Goal: Find specific page/section: Find specific page/section

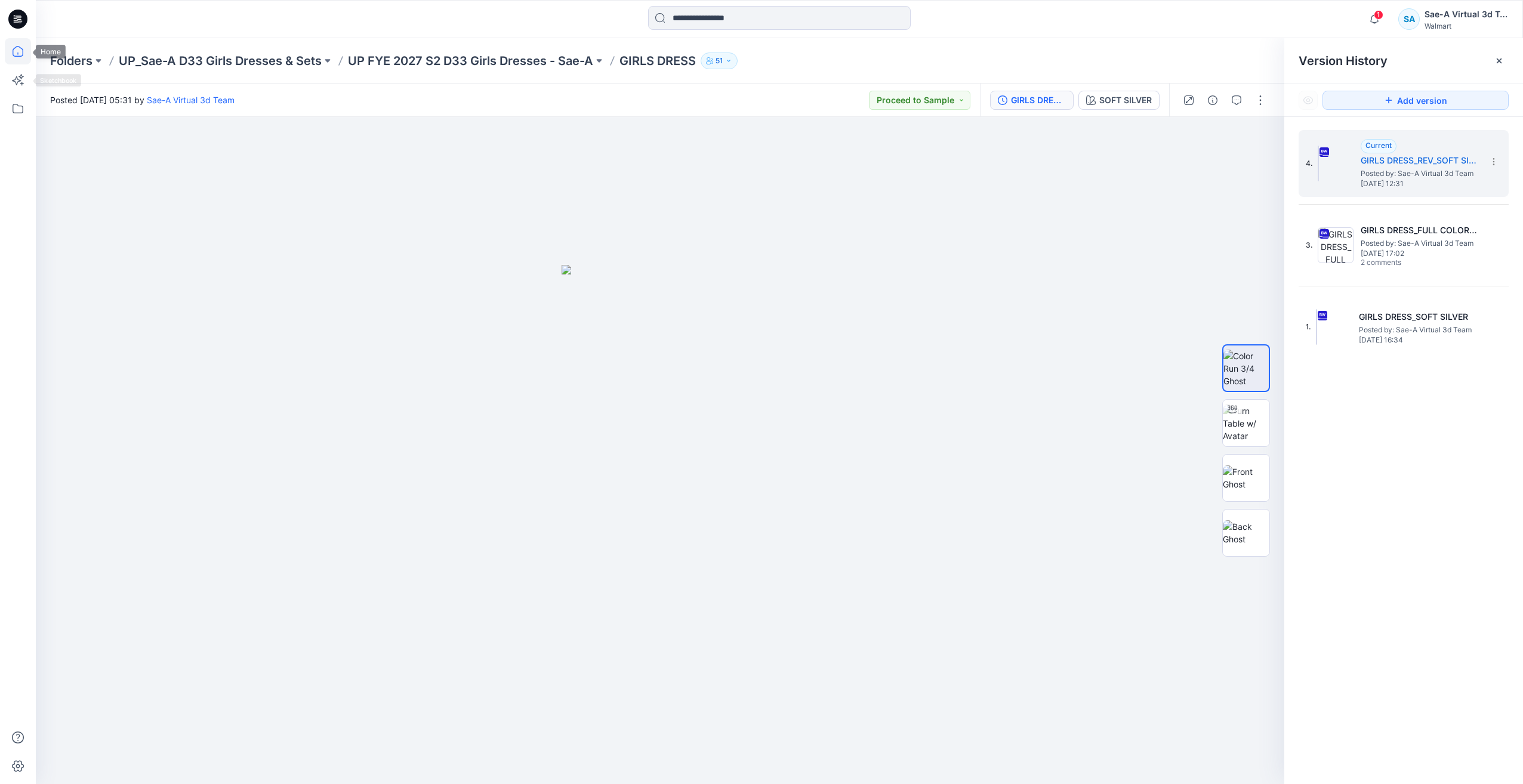
click at [25, 62] on icon at bounding box center [18, 51] width 27 height 27
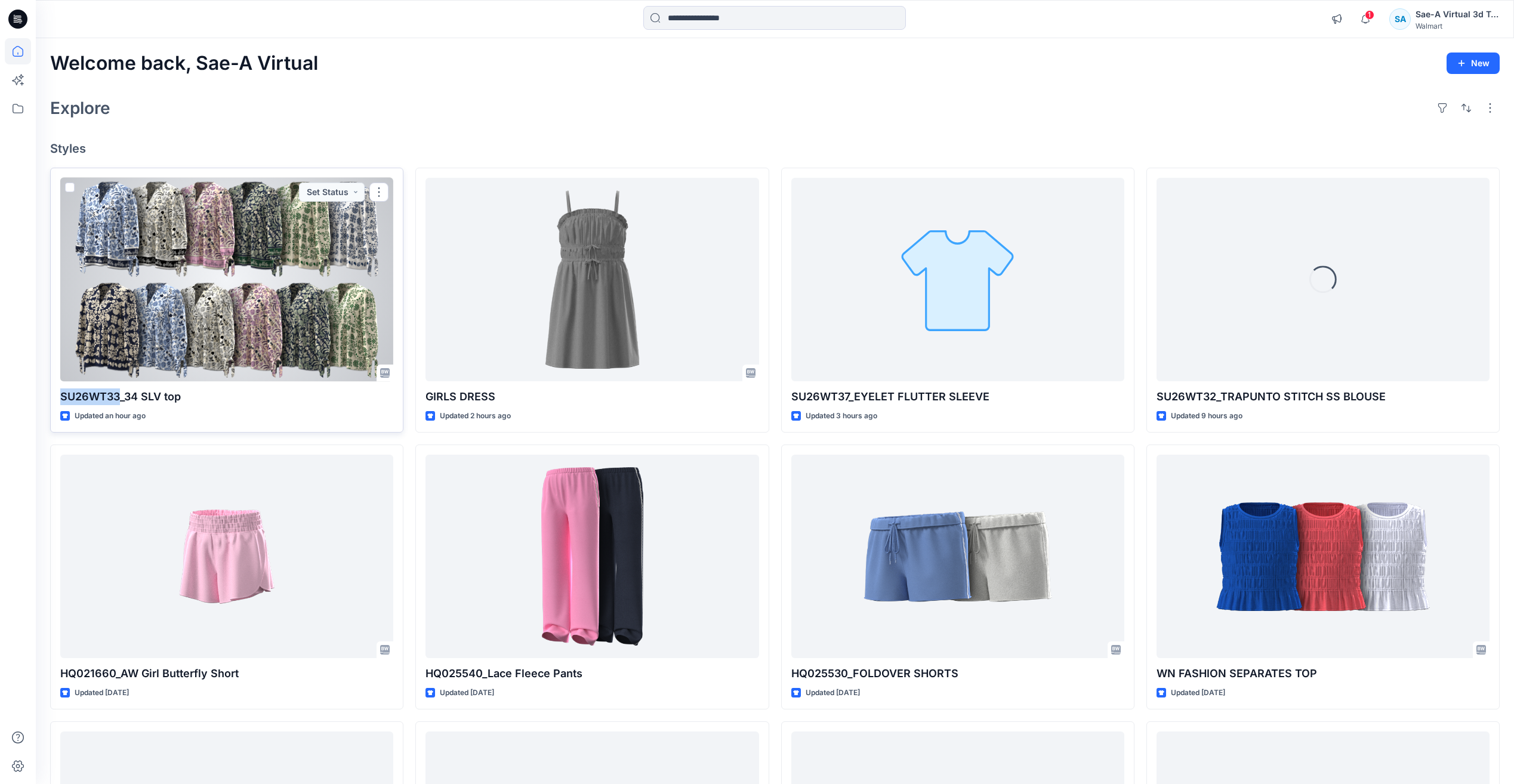
drag, startPoint x: 55, startPoint y: 397, endPoint x: 120, endPoint y: 400, distance: 65.1
click at [120, 400] on div "SU26WT33_34 SLV top Updated an hour ago Set Status" at bounding box center [227, 300] width 353 height 265
copy p "SU26WT33"
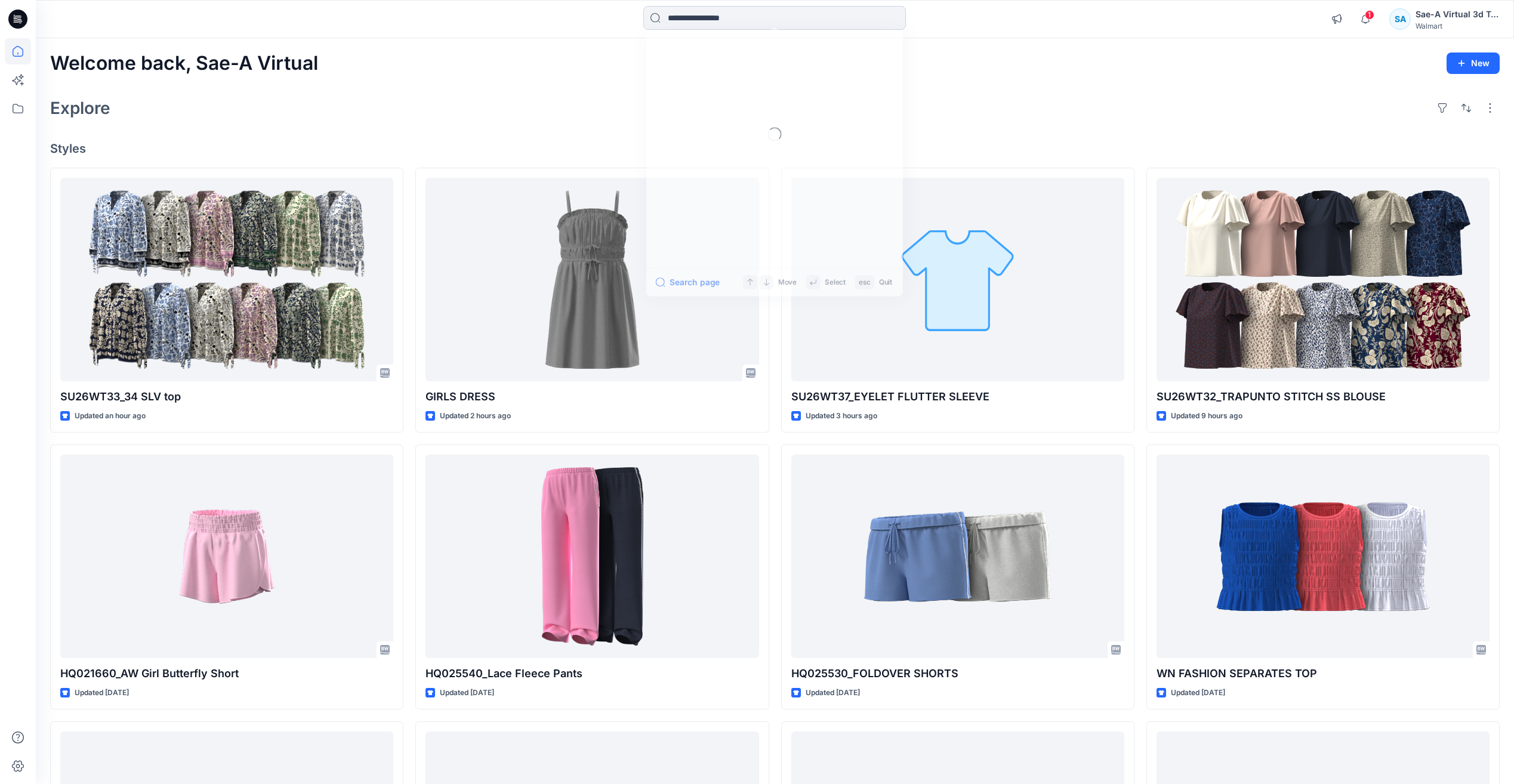
click at [670, 21] on input at bounding box center [775, 18] width 262 height 24
paste input "********"
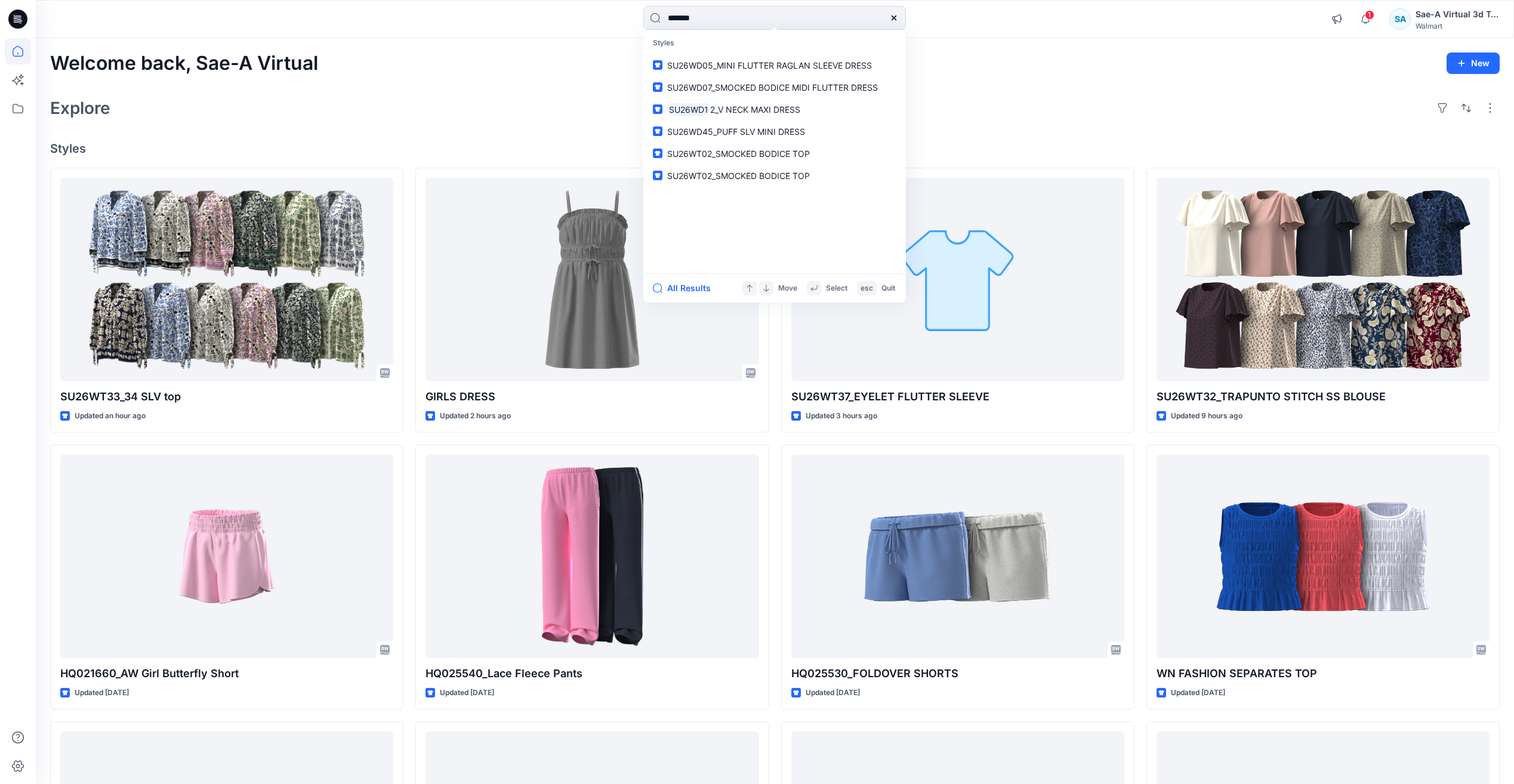
type input "********"
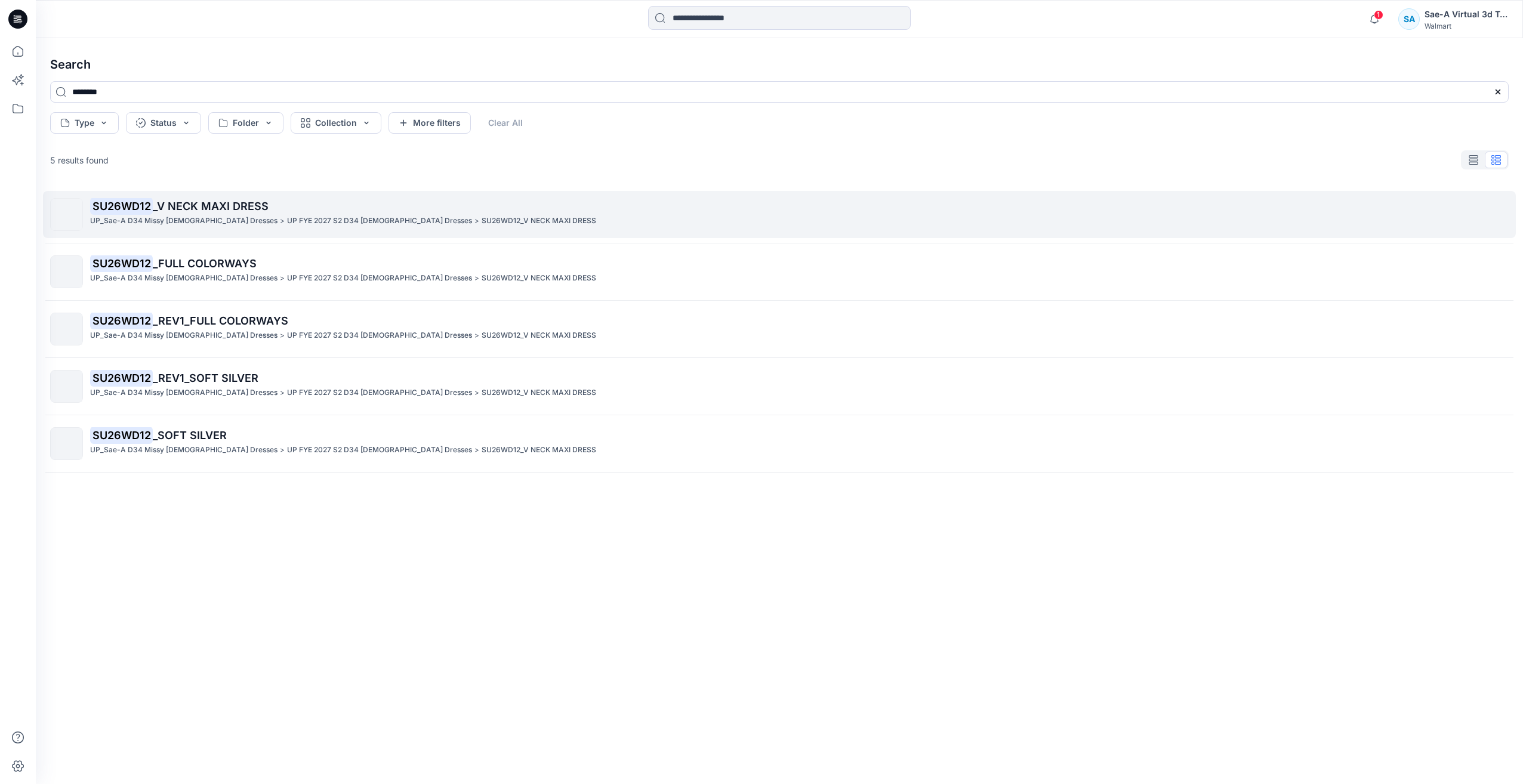
click at [174, 227] on p "UP_Sae-A D34 Missy [DEMOGRAPHIC_DATA] Dresses" at bounding box center [183, 221] width 188 height 13
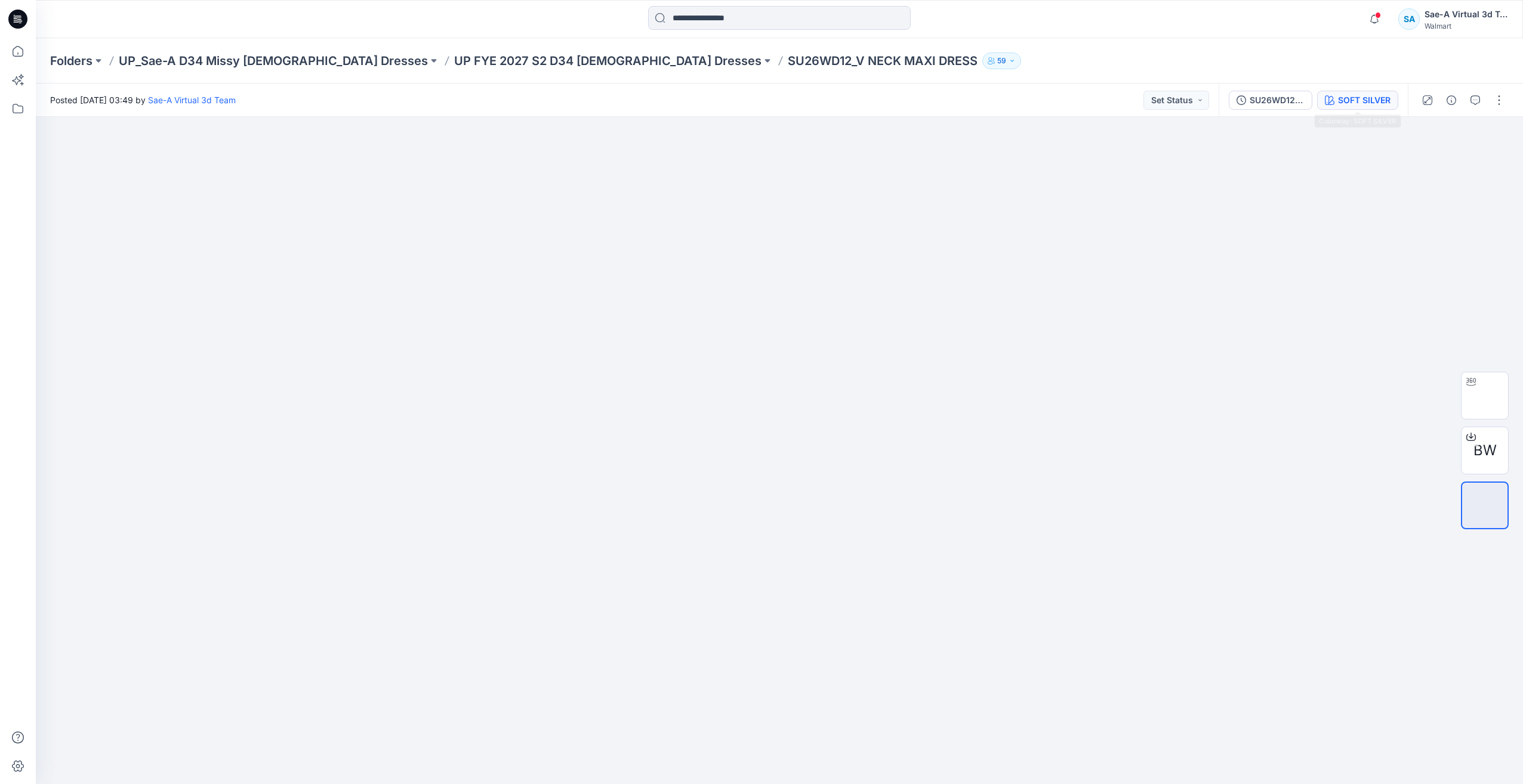
click at [1374, 104] on div "SOFT SILVER" at bounding box center [1364, 99] width 52 height 13
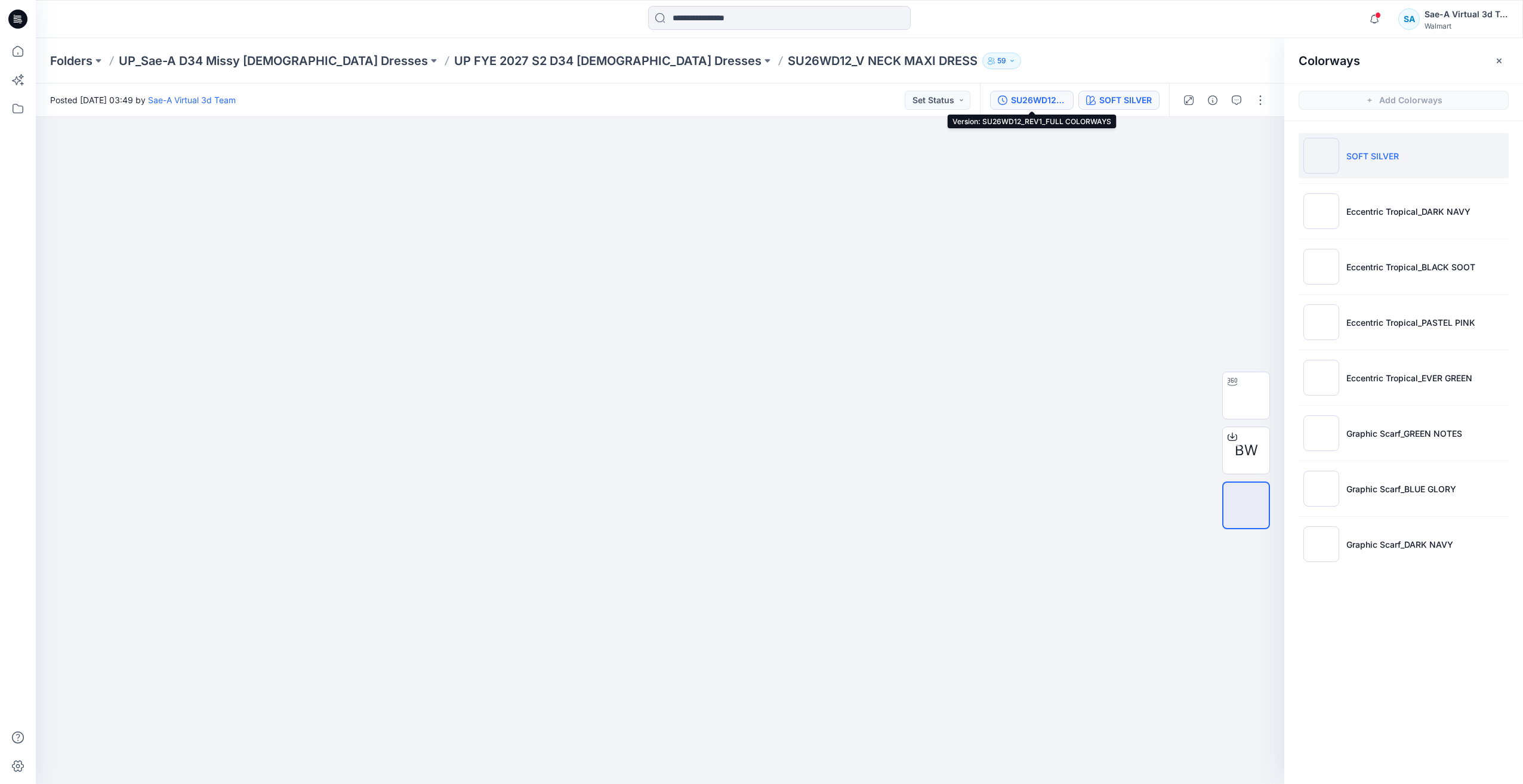
click at [1056, 101] on div "SU26WD12_REV1_FULL COLORWAYS" at bounding box center [1039, 99] width 55 height 13
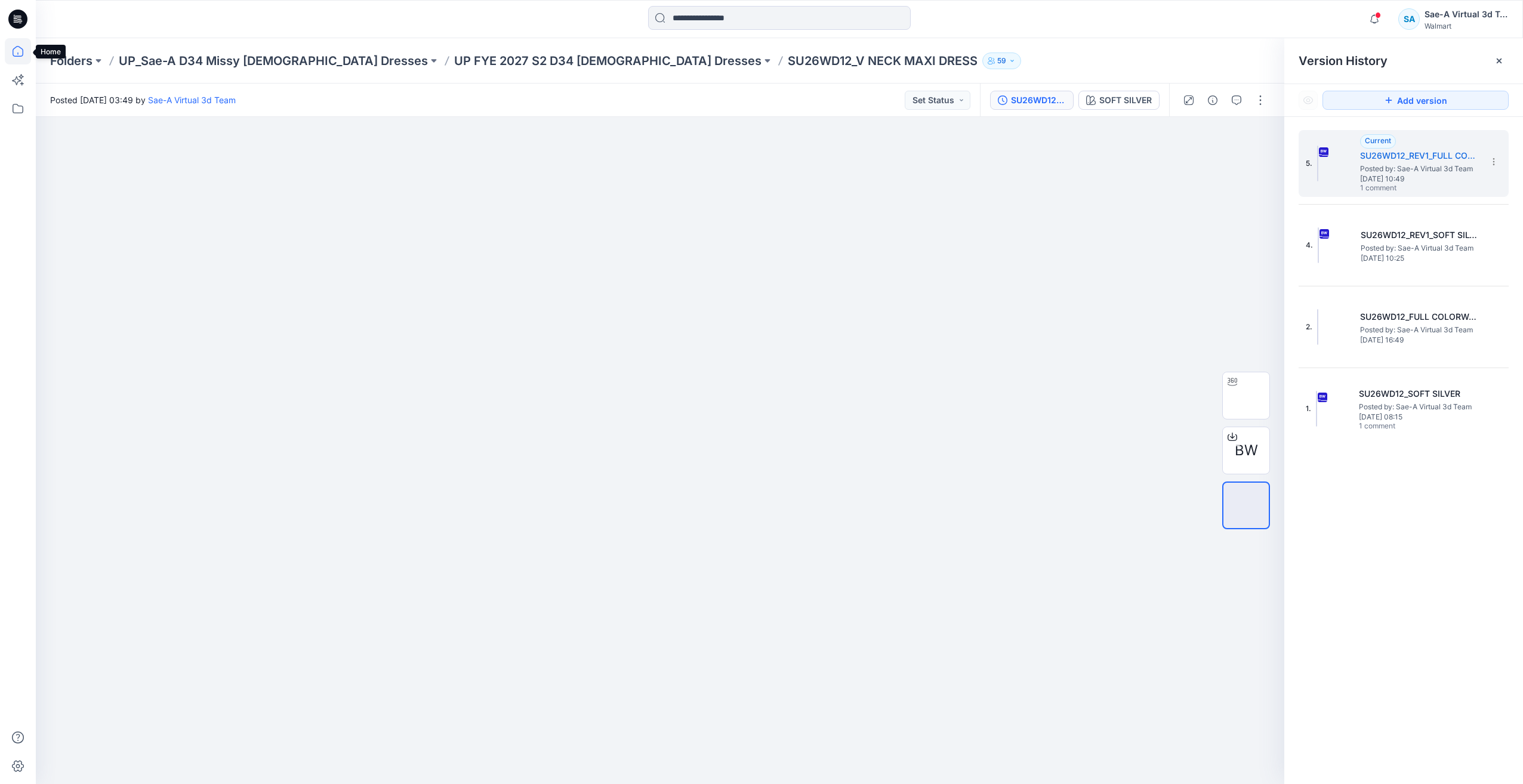
click at [24, 60] on icon at bounding box center [18, 51] width 27 height 27
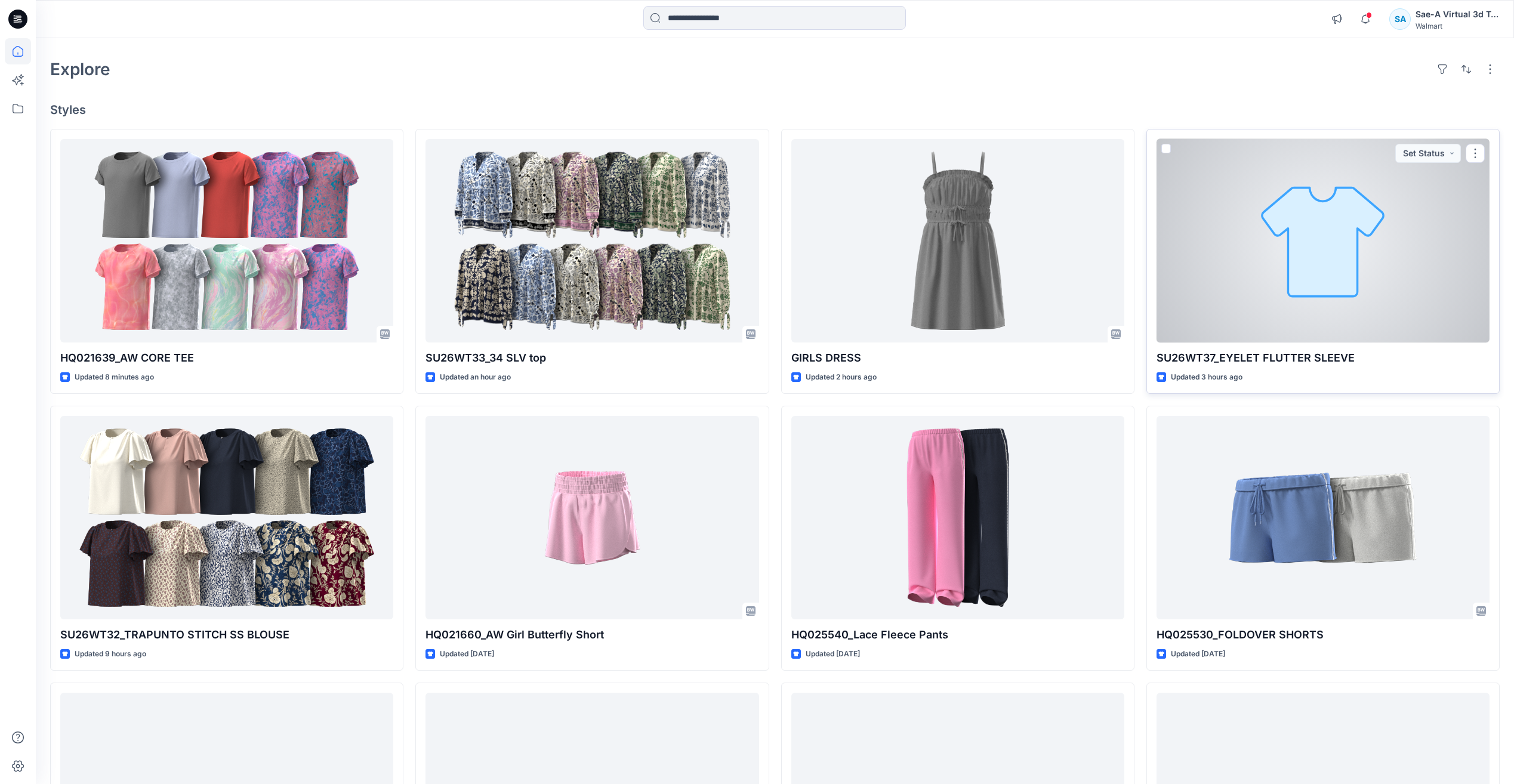
scroll to position [60, 0]
